Goal: Task Accomplishment & Management: Use online tool/utility

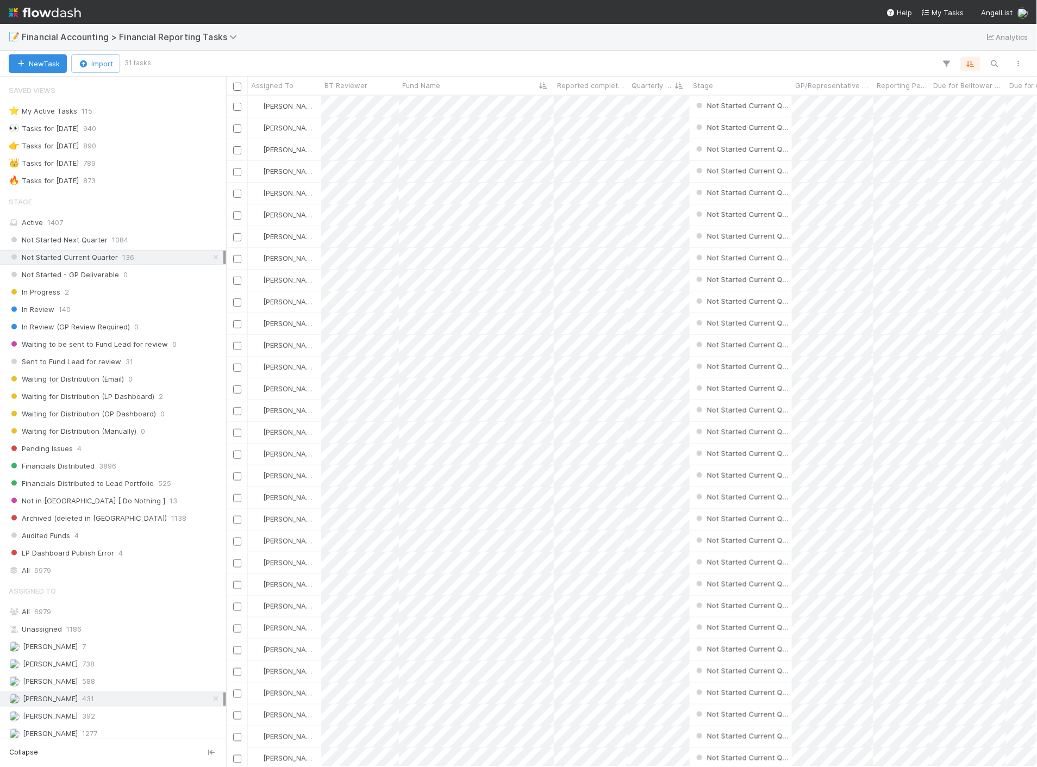
scroll to position [60, 0]
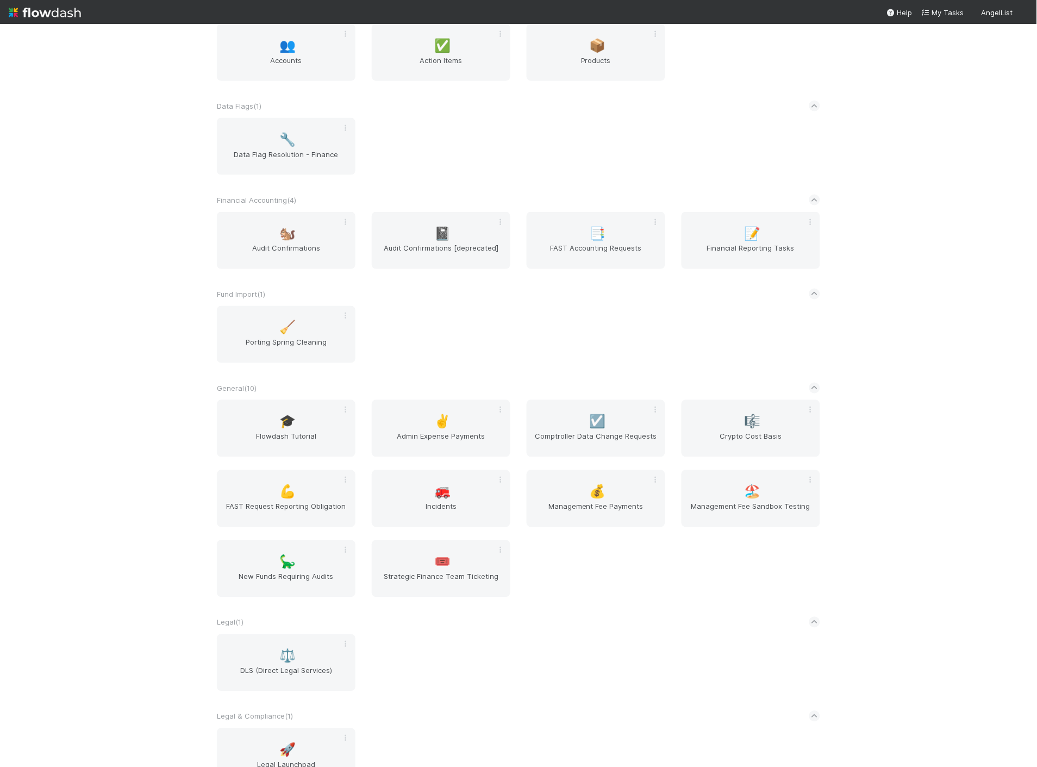
scroll to position [362, 0]
click at [608, 435] on span "Comptroller Data Change Requests" at bounding box center [596, 439] width 130 height 22
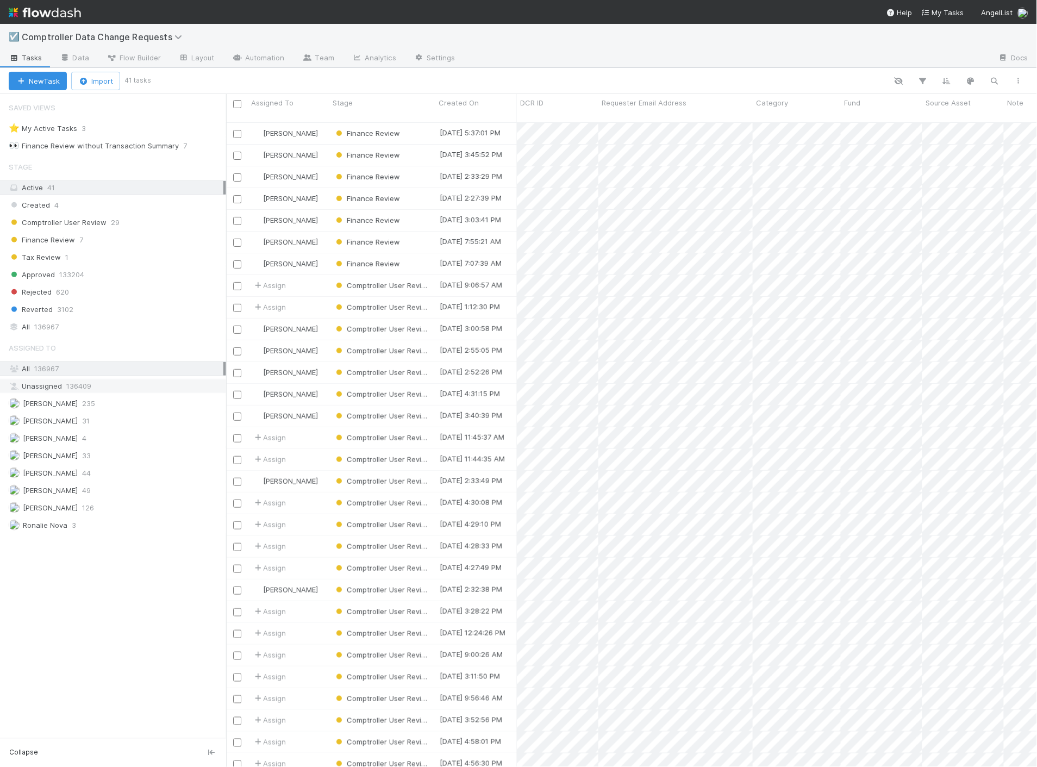
scroll to position [644, 801]
click at [91, 234] on div "Finance Review 7" at bounding box center [117, 240] width 217 height 14
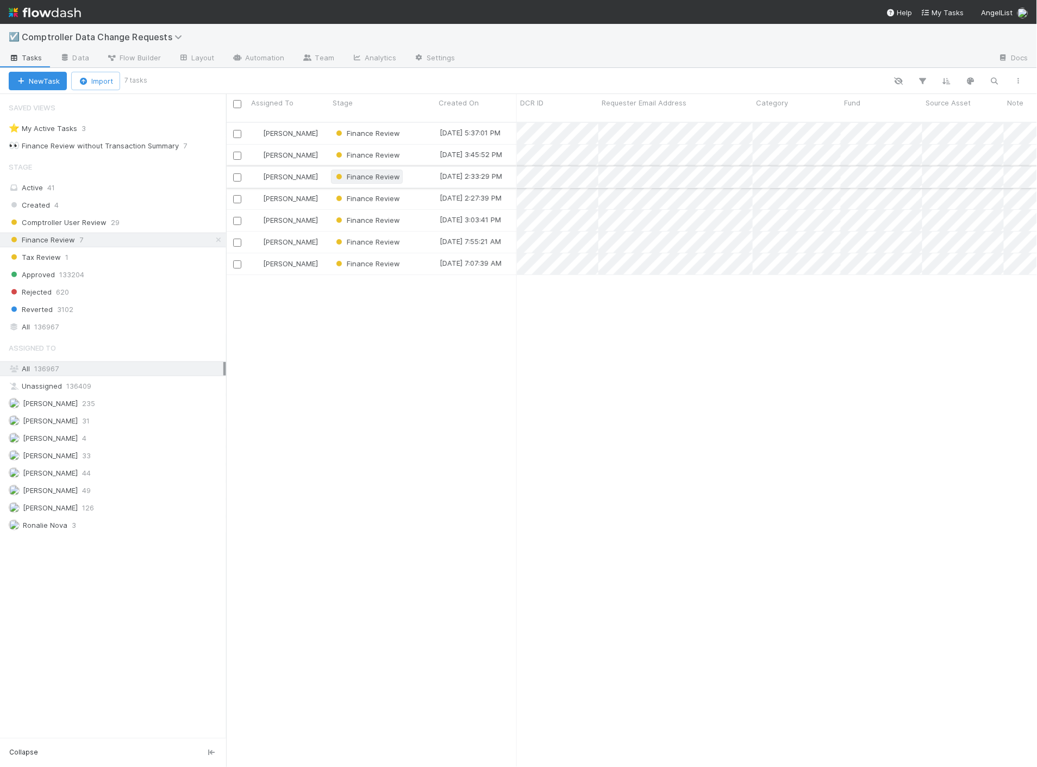
scroll to position [644, 801]
click at [318, 166] on div "[PERSON_NAME]" at bounding box center [288, 176] width 81 height 21
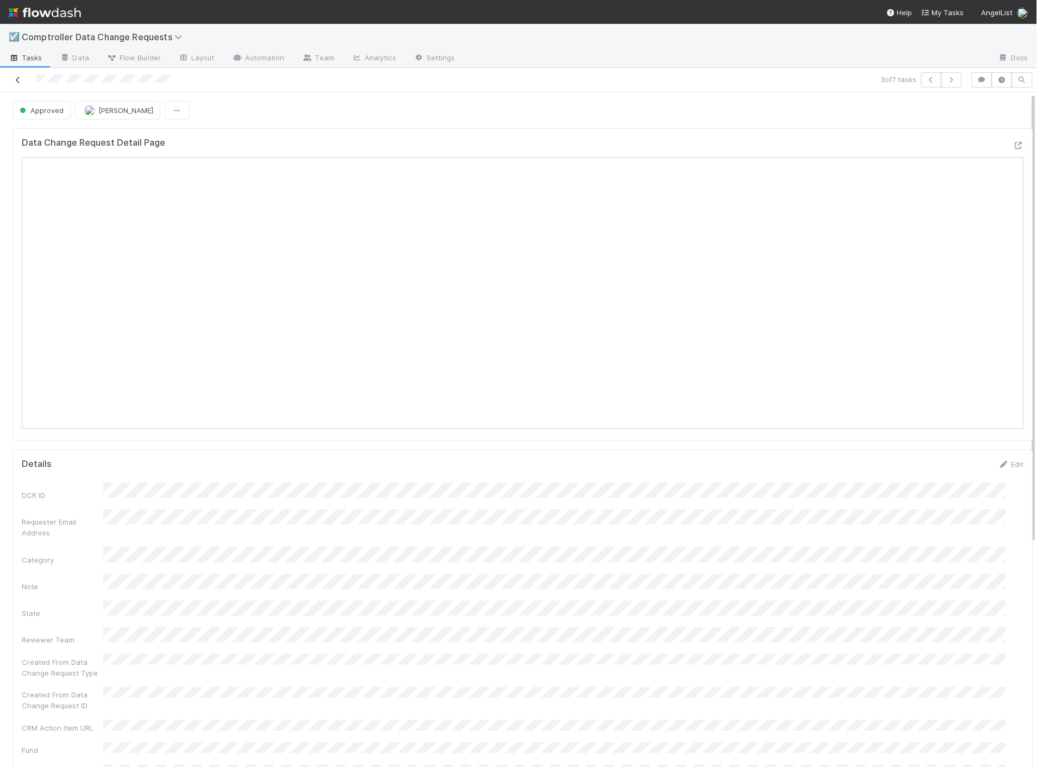
click at [19, 84] on icon at bounding box center [17, 80] width 11 height 7
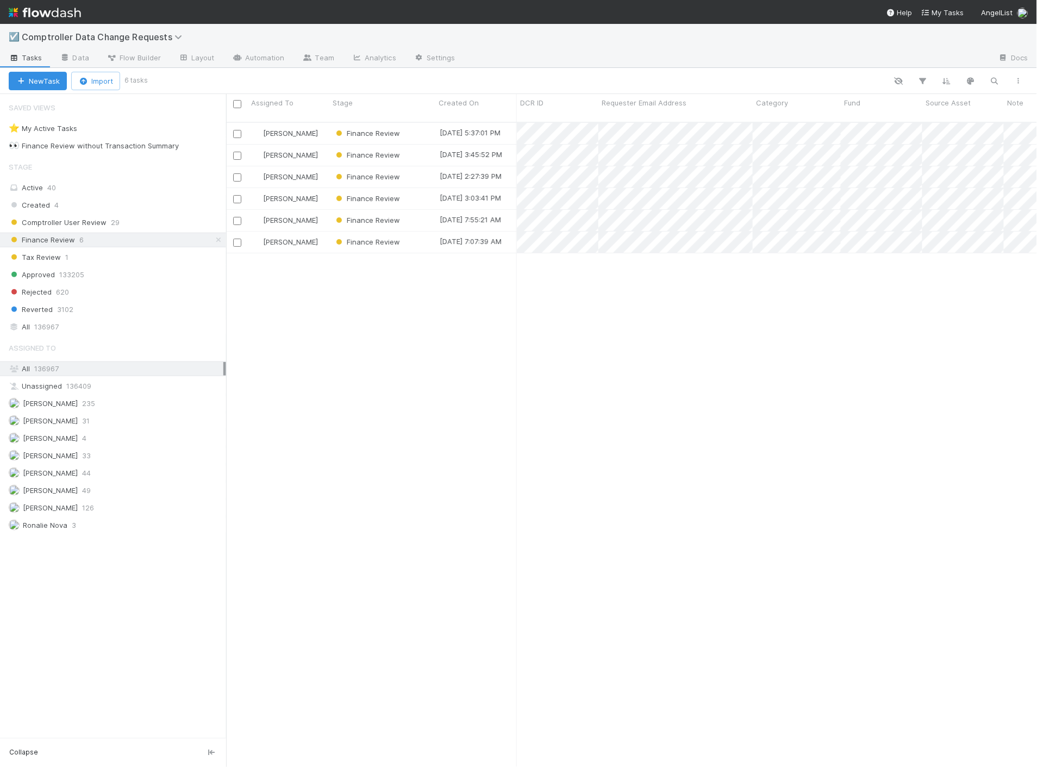
scroll to position [644, 801]
click at [308, 188] on div "[PERSON_NAME]" at bounding box center [288, 198] width 81 height 21
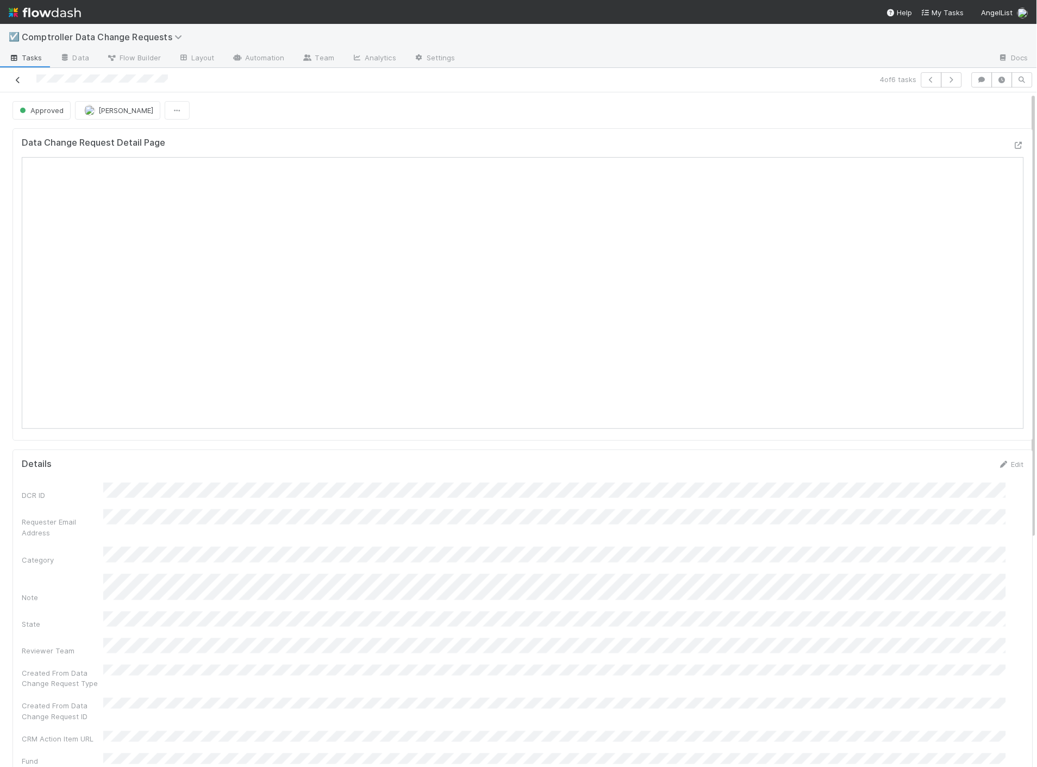
click at [13, 81] on icon at bounding box center [17, 80] width 11 height 7
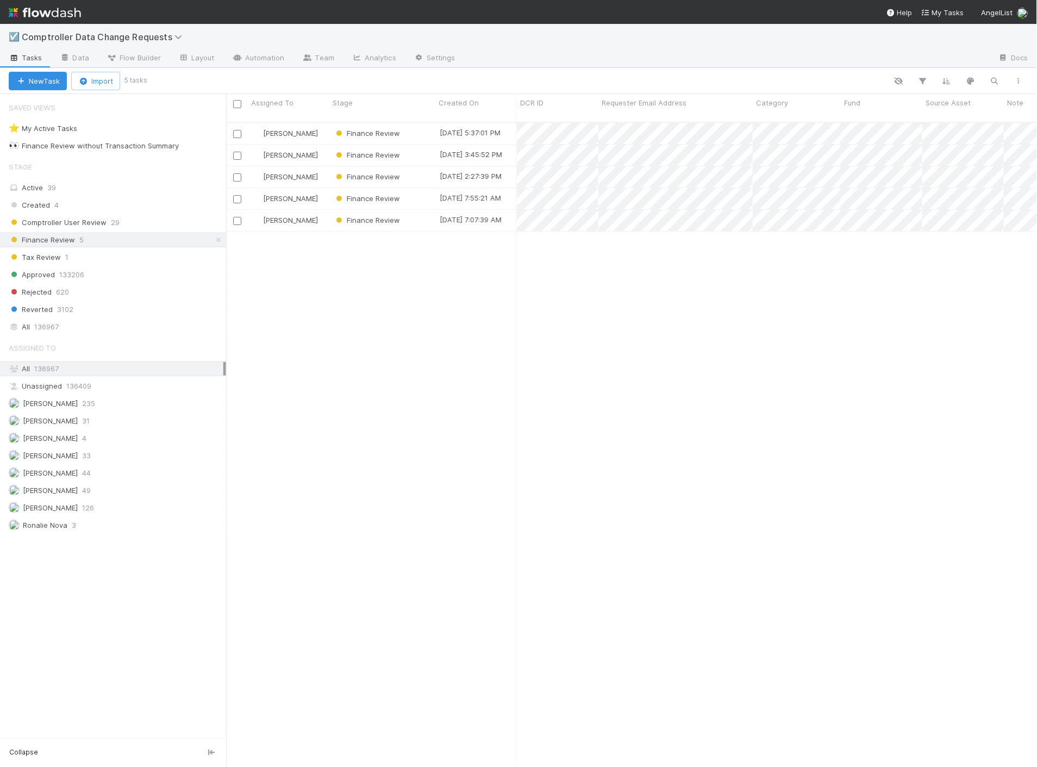
scroll to position [644, 801]
click at [307, 191] on div "[PERSON_NAME]" at bounding box center [288, 198] width 81 height 21
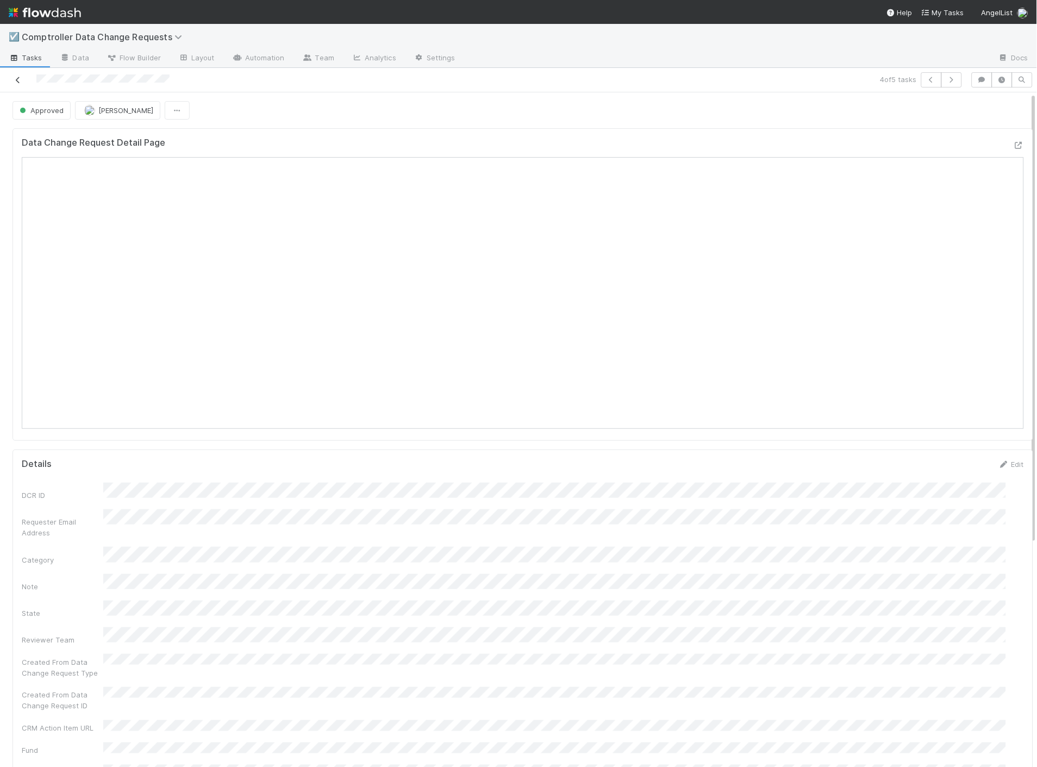
click at [17, 82] on icon at bounding box center [17, 80] width 11 height 7
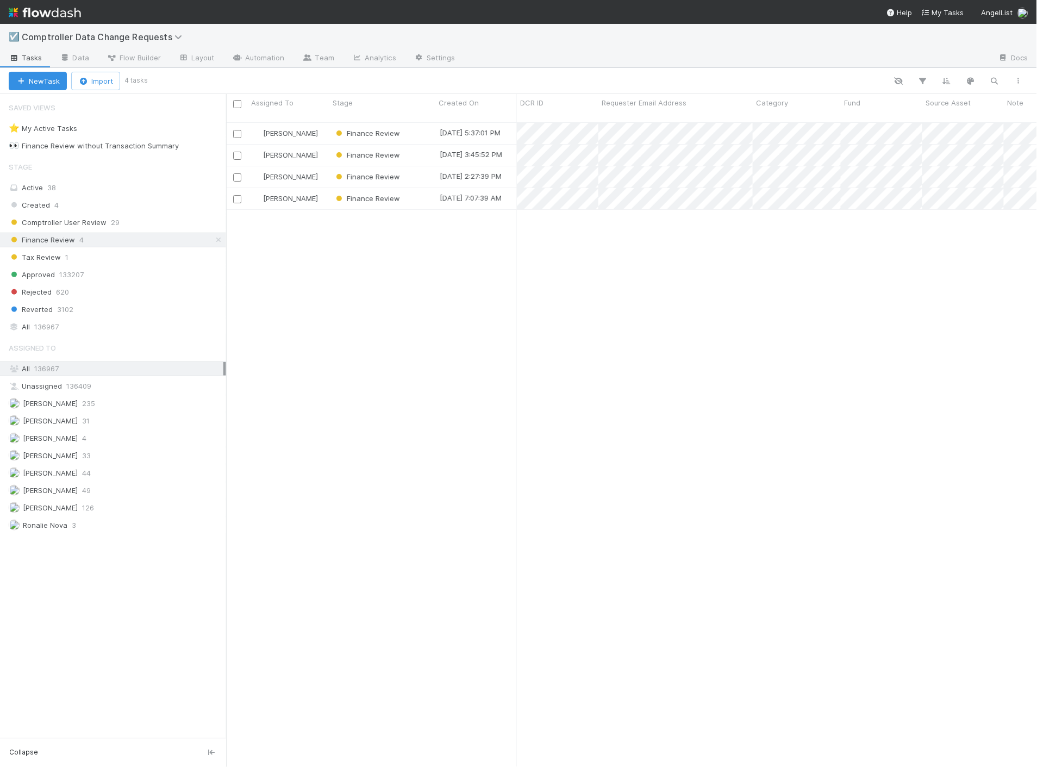
scroll to position [644, 801]
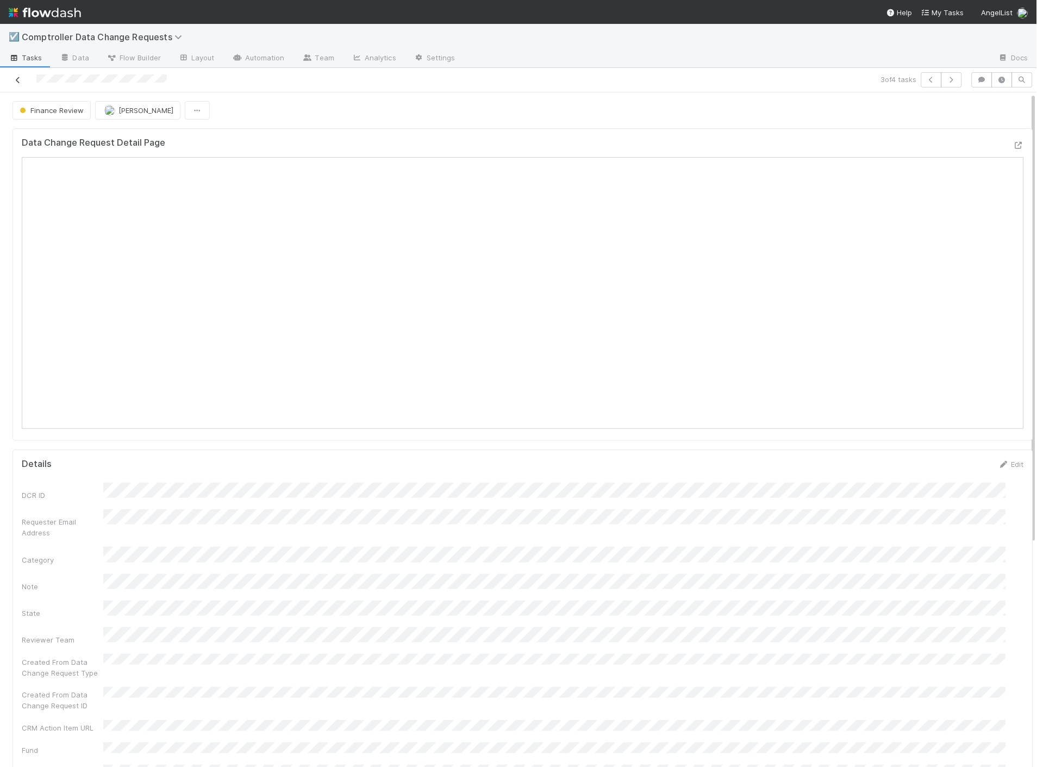
click at [13, 79] on icon at bounding box center [17, 80] width 11 height 7
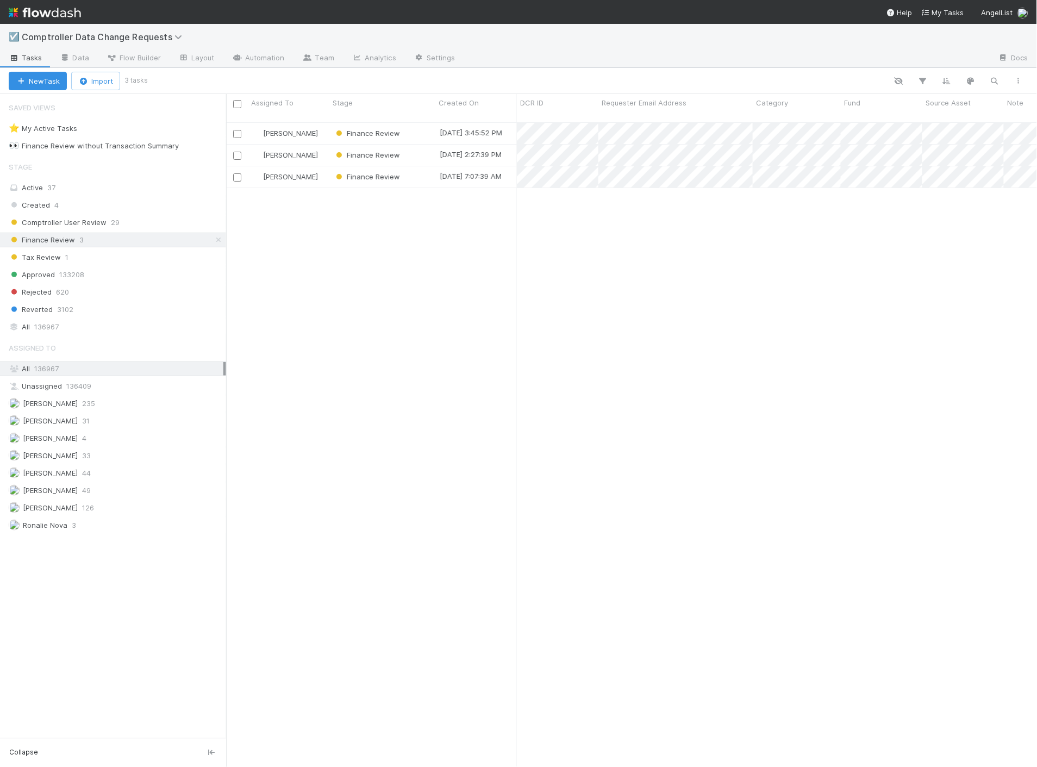
scroll to position [644, 801]
